Goal: Understand process/instructions: Learn how to perform a task or action

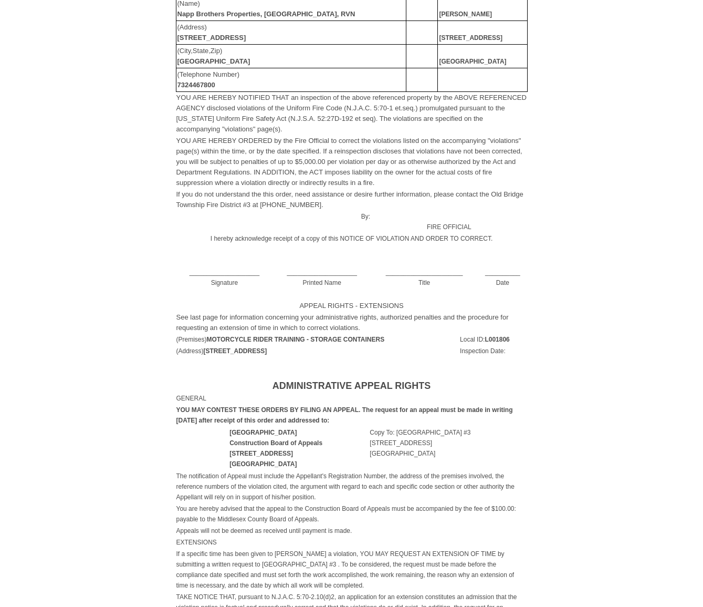
scroll to position [231, 0]
click at [238, 266] on td "____________________ Signature" at bounding box center [225, 271] width 98 height 33
click at [232, 271] on td "____________________ Signature" at bounding box center [225, 271] width 98 height 33
click at [305, 269] on td "____________________ Printed Name" at bounding box center [322, 271] width 98 height 33
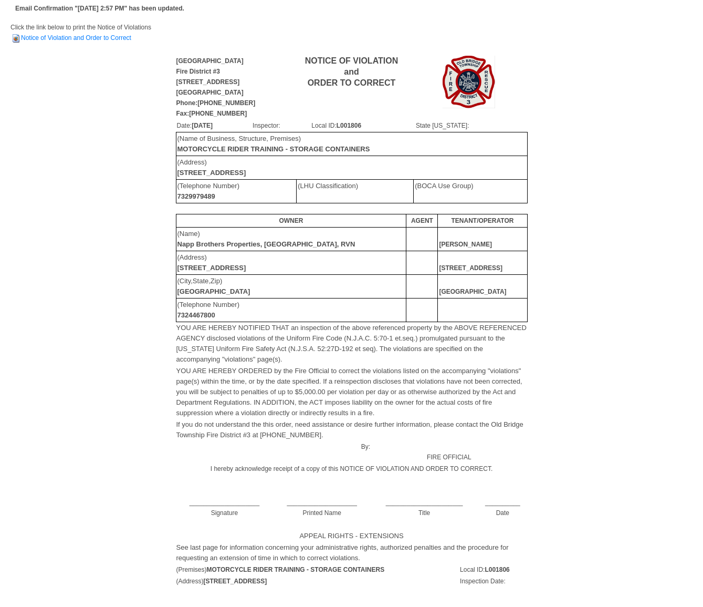
scroll to position [0, 0]
click at [76, 38] on link "Notice of Violation and Order to Correct" at bounding box center [71, 37] width 121 height 7
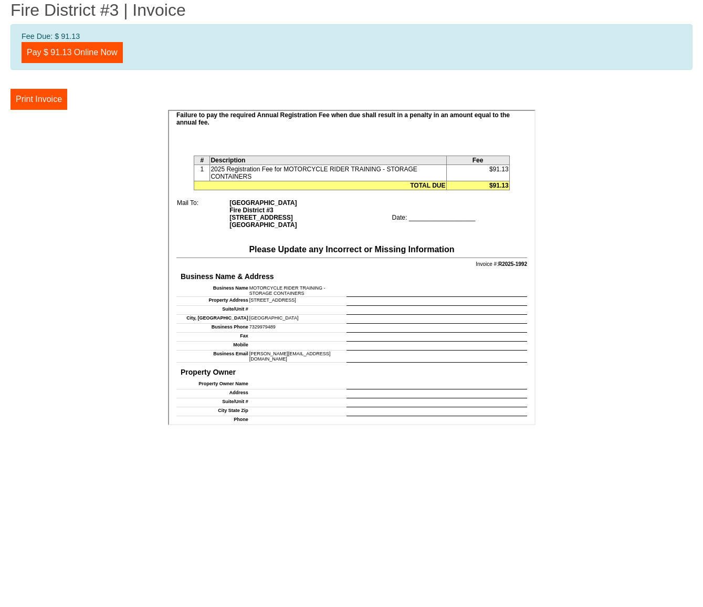
scroll to position [180, 0]
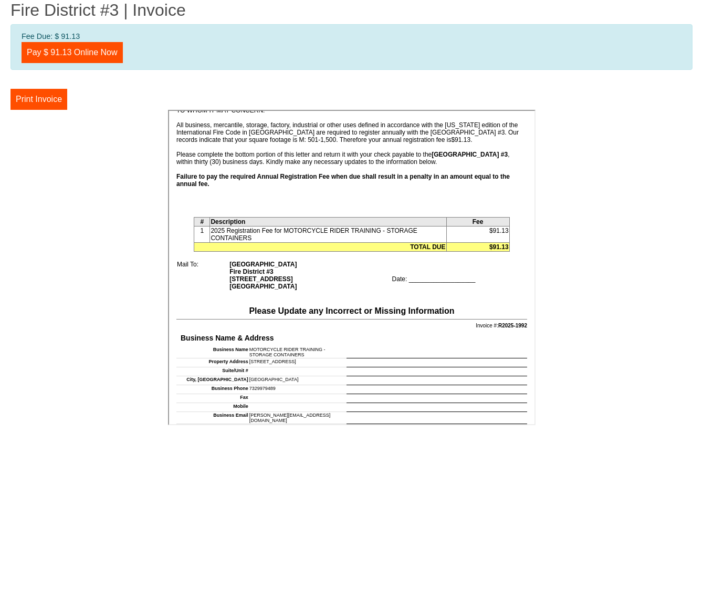
click at [436, 274] on td "Date: ___________________" at bounding box center [458, 274] width 136 height 30
click at [430, 277] on td "Date: ___________________" at bounding box center [458, 274] width 136 height 30
